Goal: Navigation & Orientation: Find specific page/section

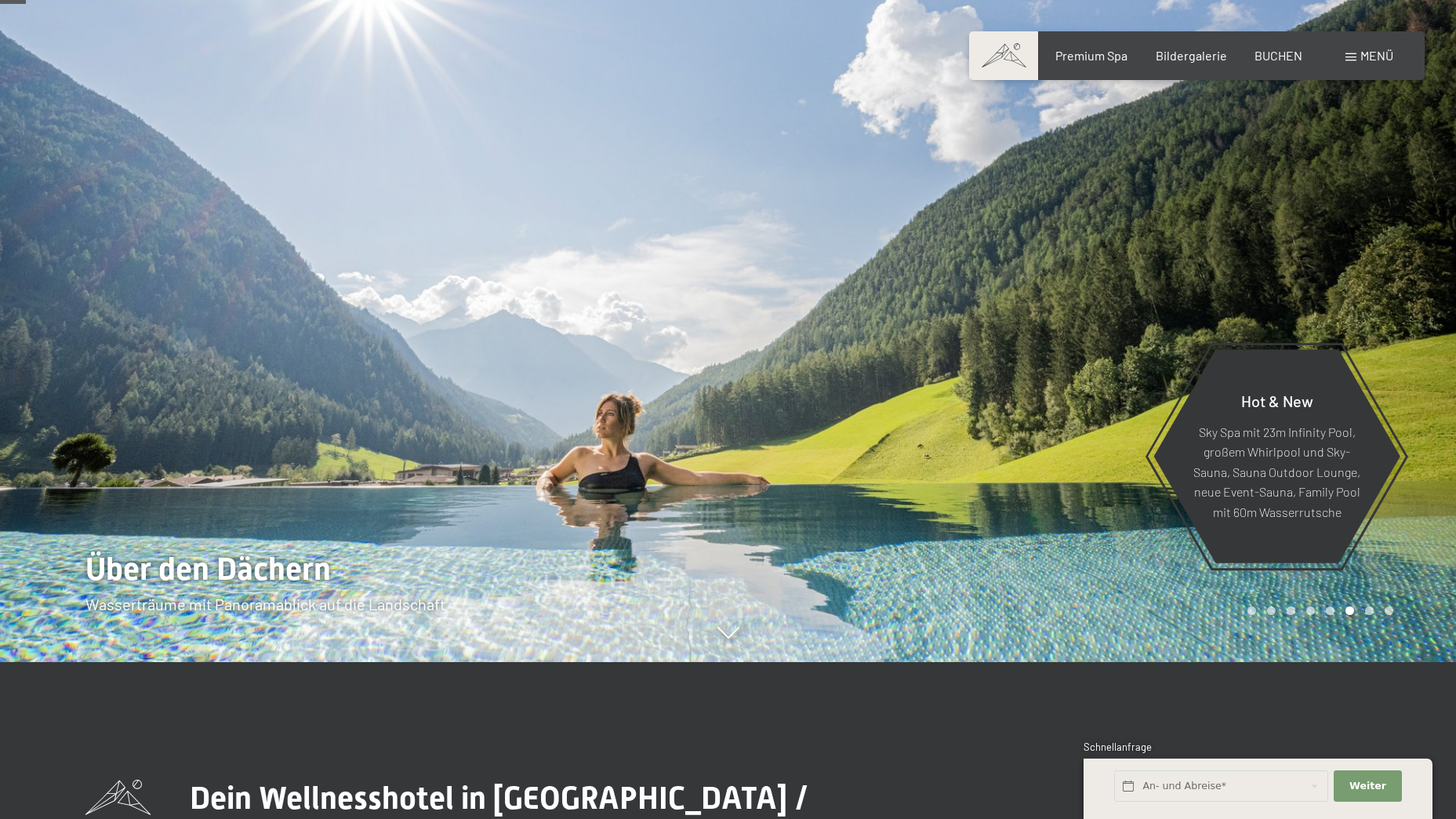
scroll to position [78, 0]
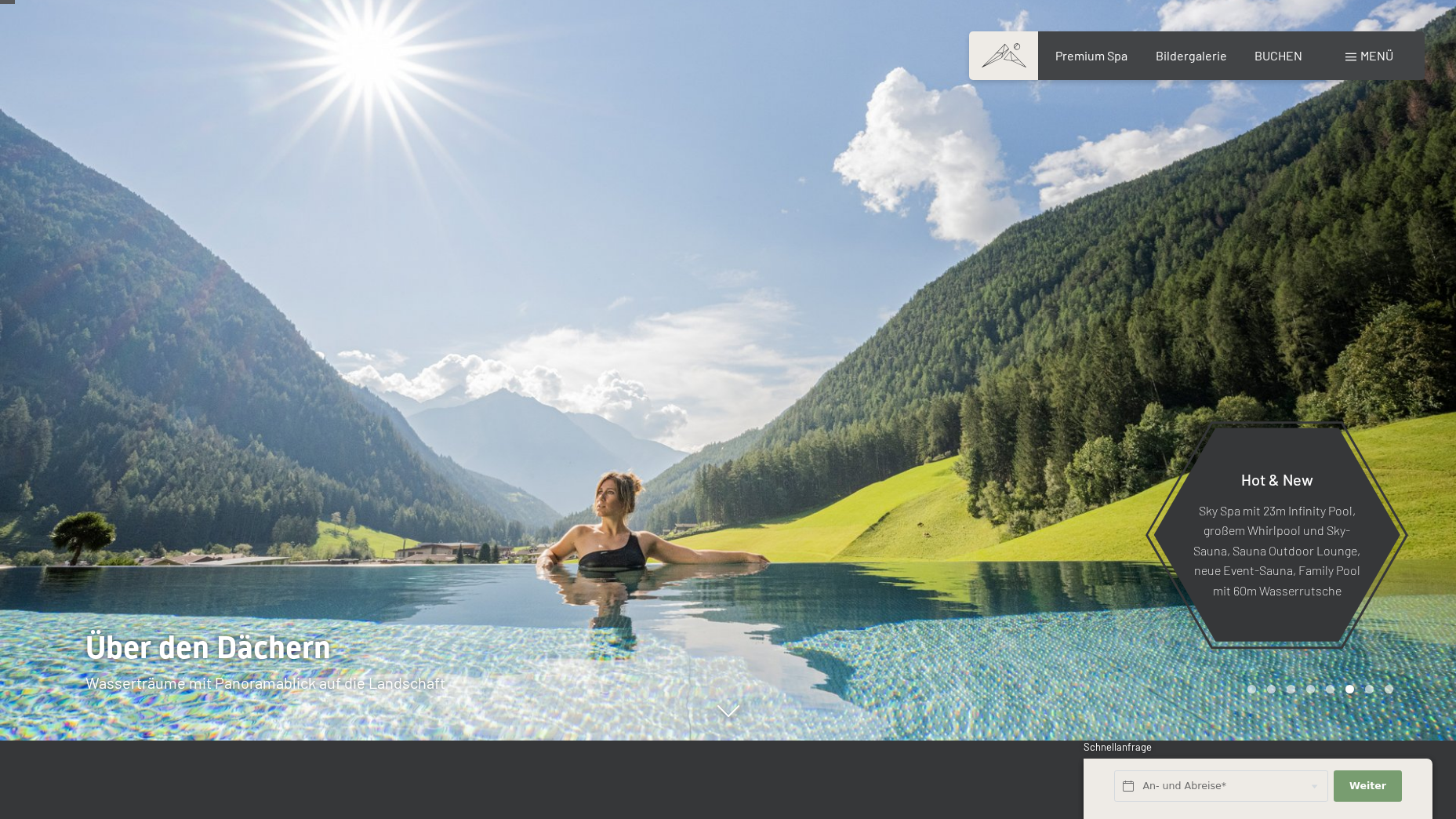
click at [1000, 59] on span at bounding box center [1004, 56] width 69 height 49
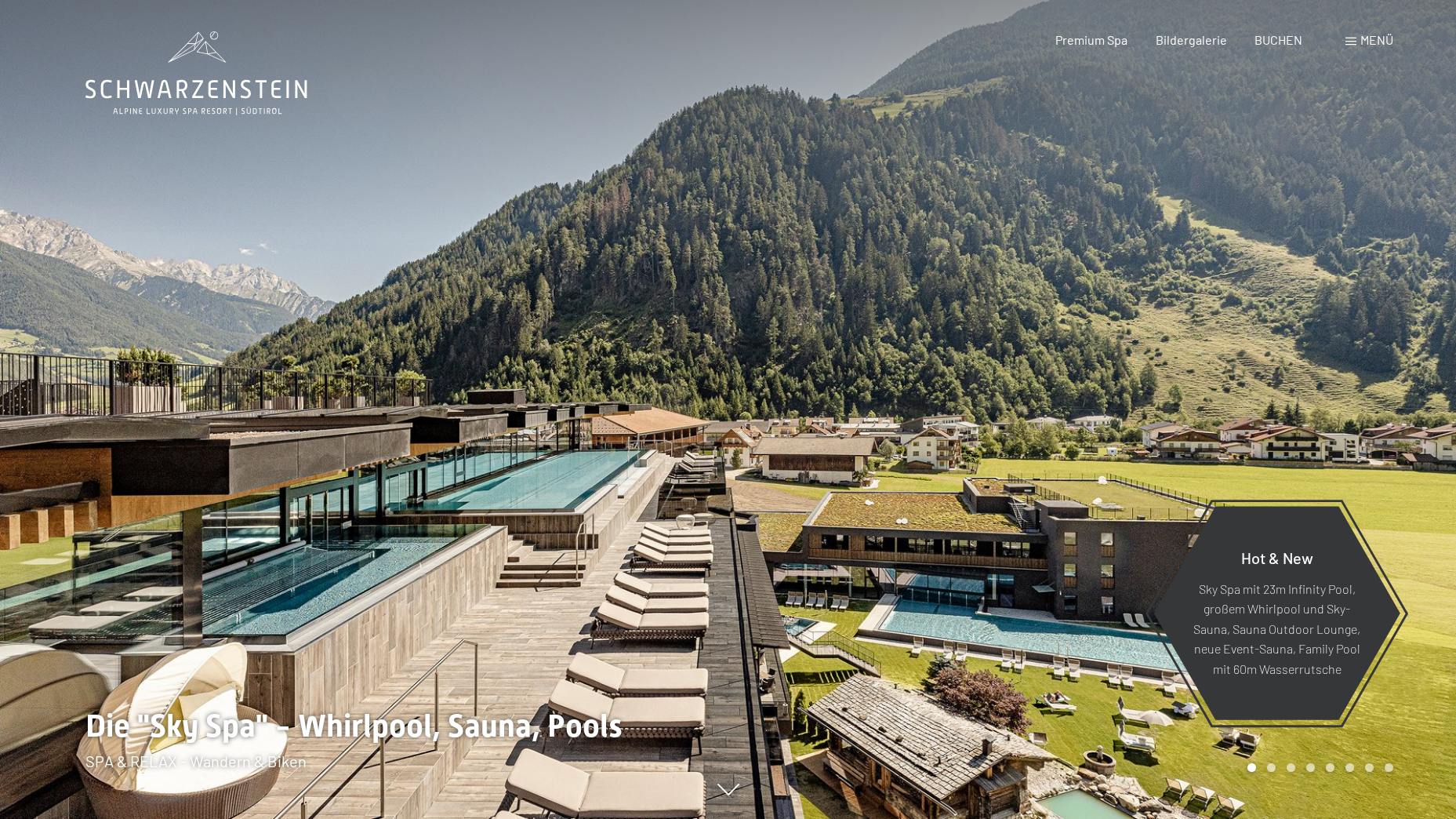
click at [1354, 41] on span at bounding box center [1351, 41] width 11 height 8
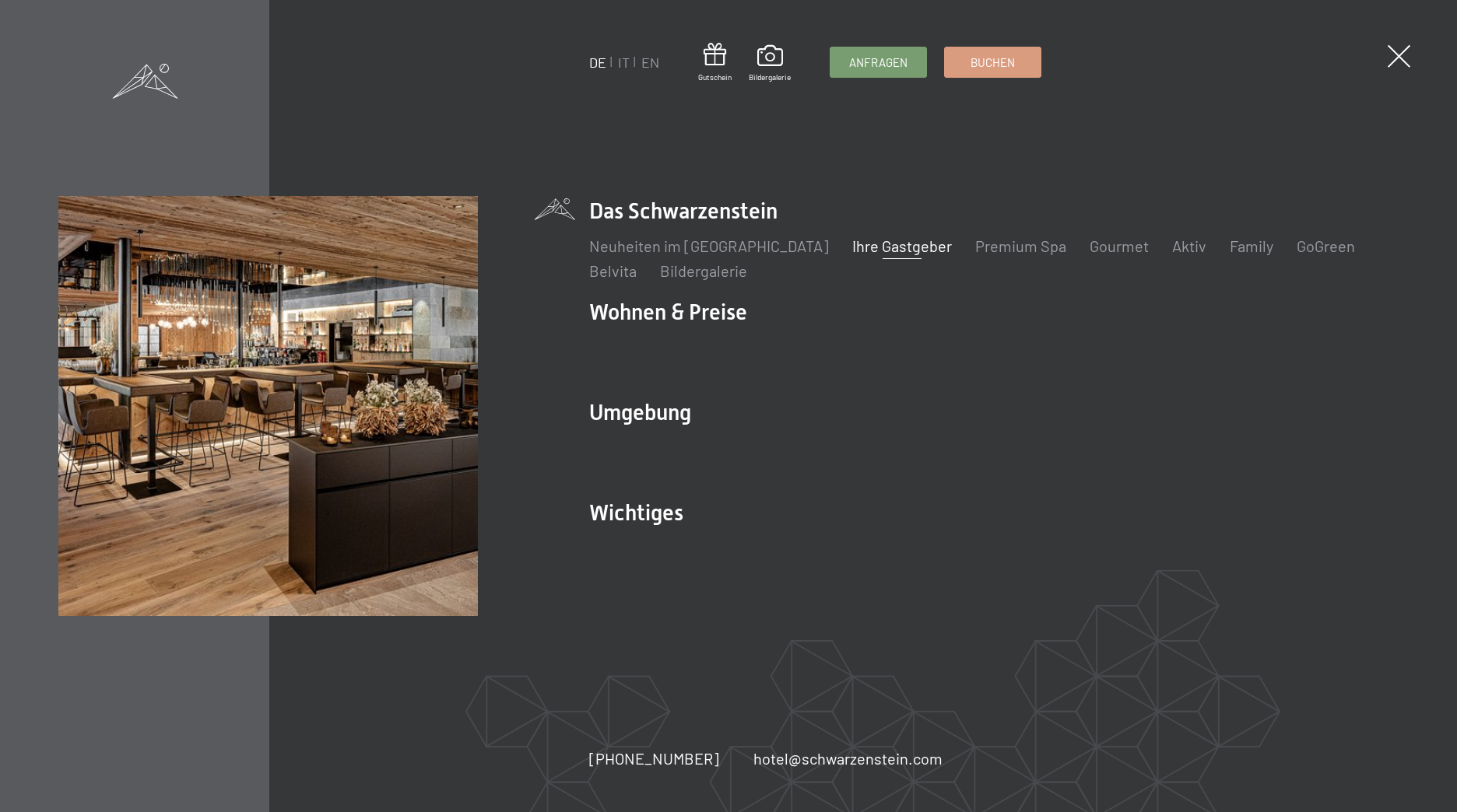
click at [905, 244] on link "Ihre Gastgeber" at bounding box center [902, 245] width 100 height 19
